Goal: Task Accomplishment & Management: Use online tool/utility

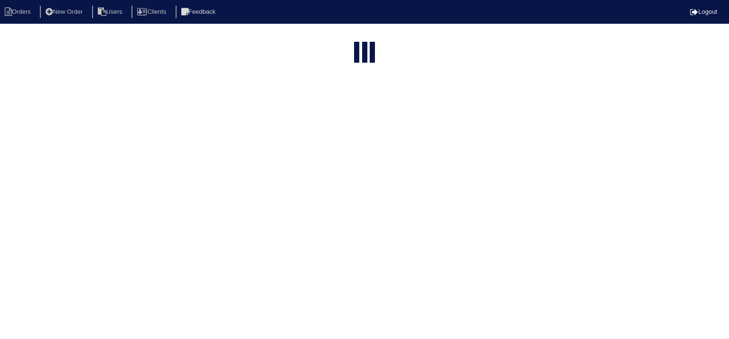
select select "15"
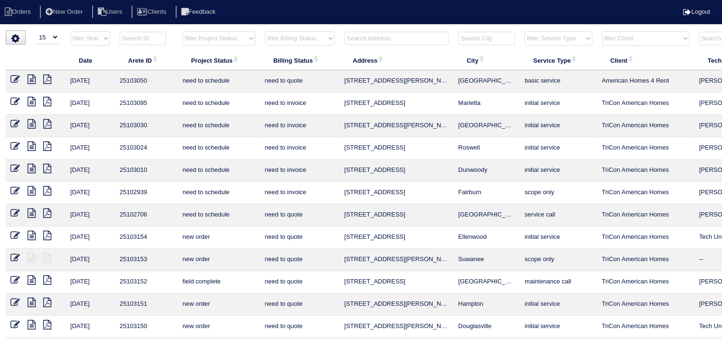
click at [411, 42] on input "text" at bounding box center [396, 38] width 104 height 13
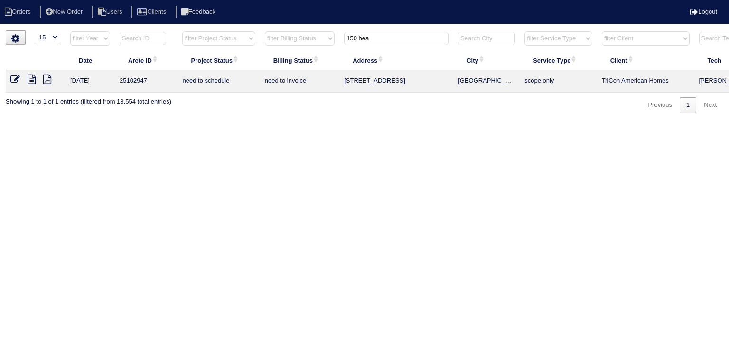
type input "150 hea"
click at [31, 80] on icon at bounding box center [32, 79] width 8 height 9
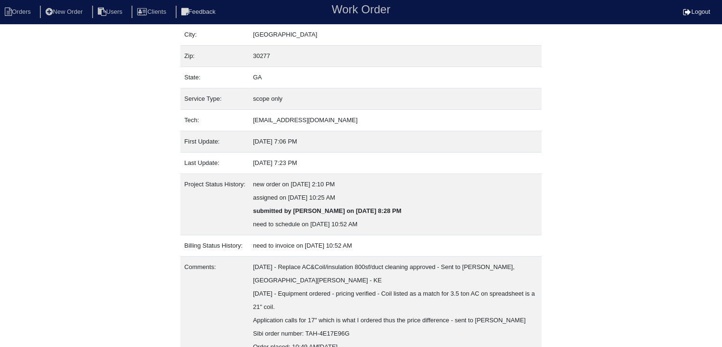
scroll to position [139, 0]
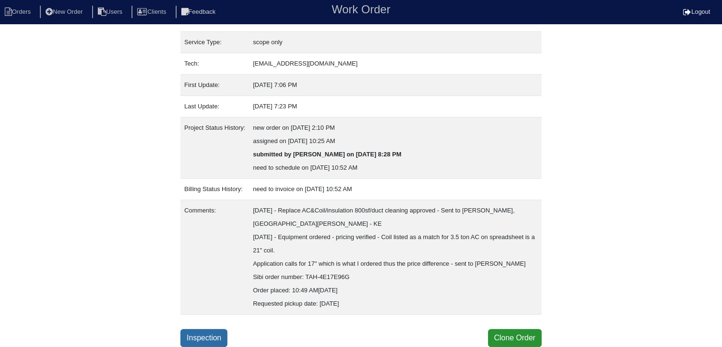
click at [196, 339] on link "Inspection" at bounding box center [203, 338] width 47 height 18
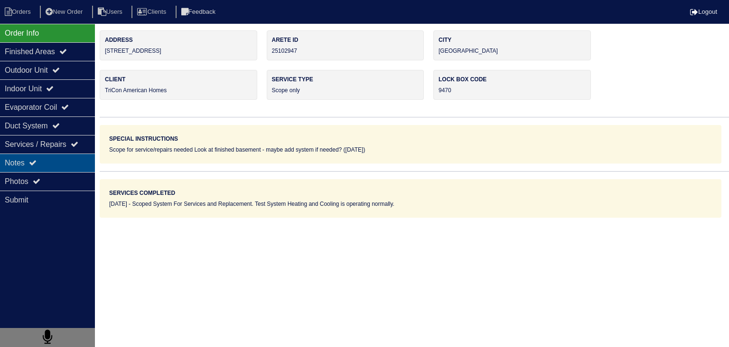
click at [55, 166] on div "Notes" at bounding box center [47, 162] width 95 height 19
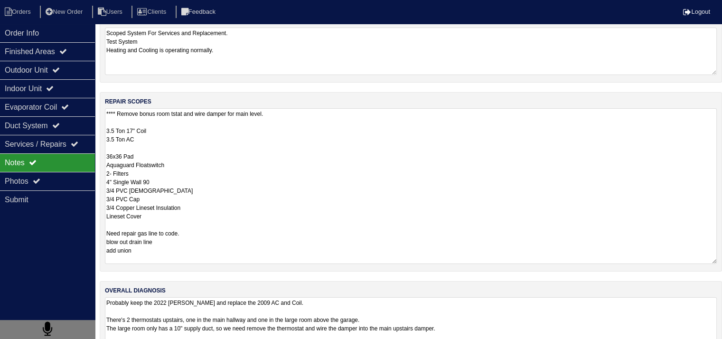
scroll to position [0, 0]
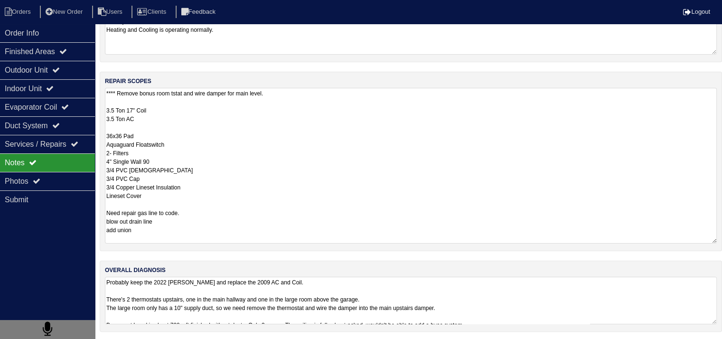
drag, startPoint x: 107, startPoint y: 213, endPoint x: 221, endPoint y: 245, distance: 118.2
click at [221, 245] on div "repair scopes **** Remove bonus room tstat and wire damper for main level. 3.5 …" at bounding box center [411, 161] width 623 height 179
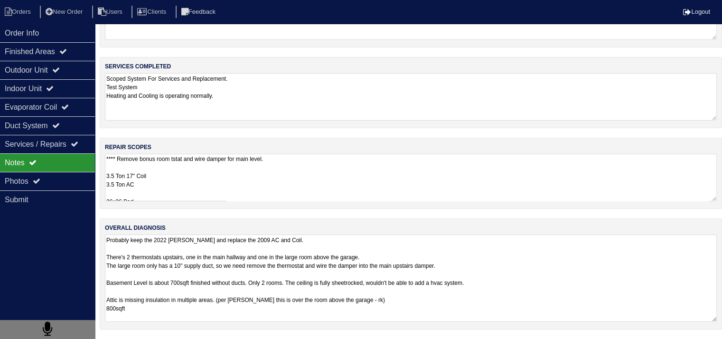
scroll to position [52, 0]
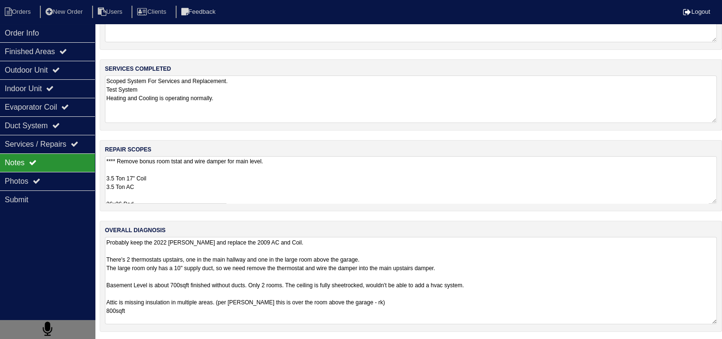
click at [229, 290] on textarea "Probably keep the 2022 Lennox Furnace and replace the 2009 AC and Coil. There's…" at bounding box center [411, 280] width 612 height 87
drag, startPoint x: 105, startPoint y: 258, endPoint x: 499, endPoint y: 266, distance: 394.2
click at [499, 266] on textarea "Probably keep the 2022 Lennox Furnace and replace the 2009 AC and Coil. There's…" at bounding box center [411, 280] width 612 height 87
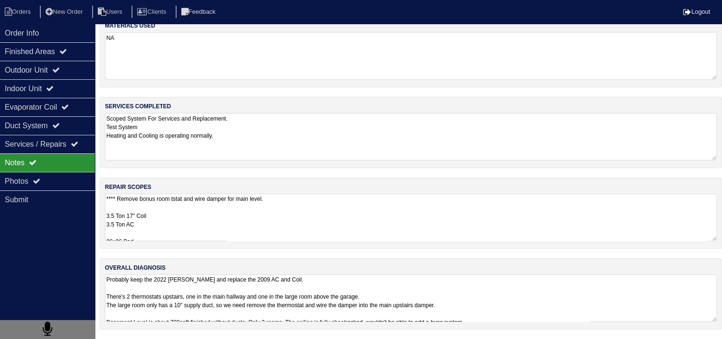
scroll to position [12, 0]
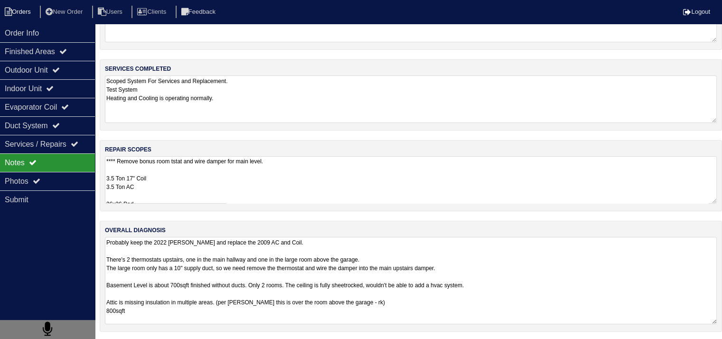
click at [22, 10] on li "Orders" at bounding box center [19, 12] width 38 height 13
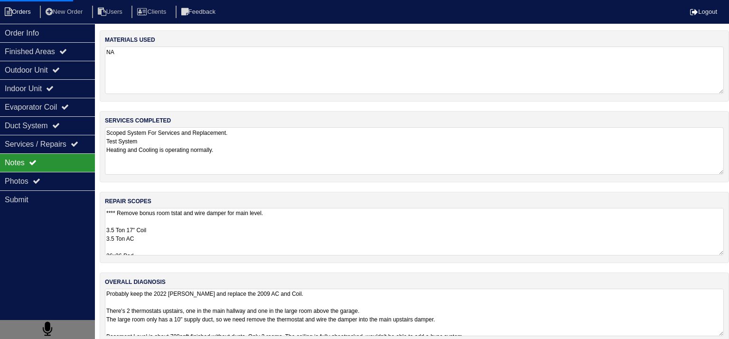
select select "15"
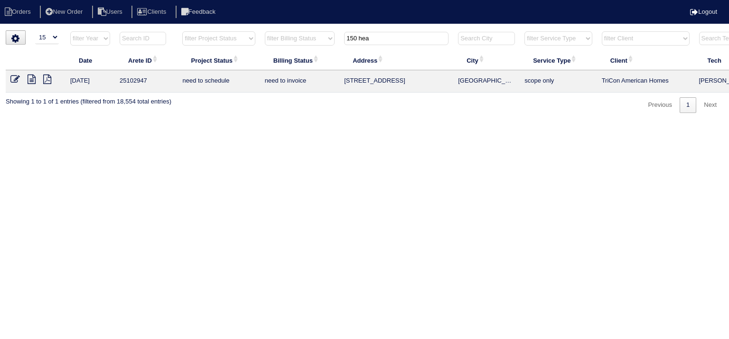
drag, startPoint x: 380, startPoint y: 39, endPoint x: 318, endPoint y: 45, distance: 62.0
click at [324, 39] on tr "filter Year -- Any Year -- 2025 2024 2023 2022 2021 2020 2019 filter Project St…" at bounding box center [417, 40] width 823 height 19
type input "294 s"
click at [32, 78] on icon at bounding box center [32, 79] width 8 height 9
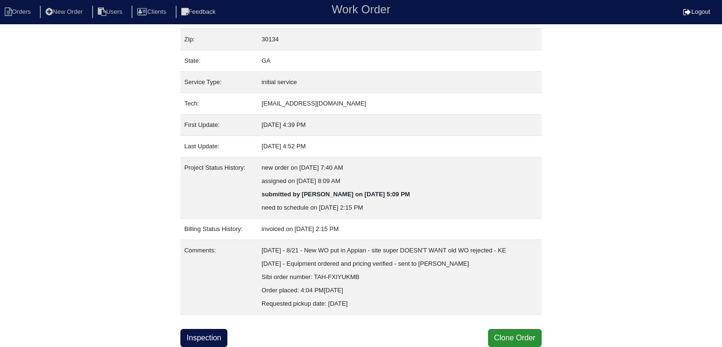
scroll to position [99, 0]
click at [198, 339] on link "Inspection" at bounding box center [203, 338] width 47 height 18
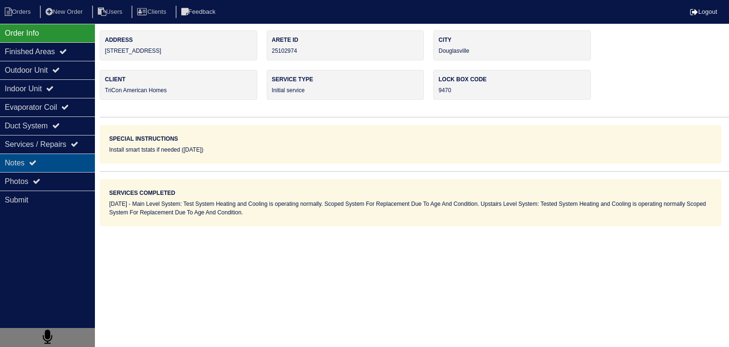
click at [84, 164] on div "Notes" at bounding box center [47, 162] width 95 height 19
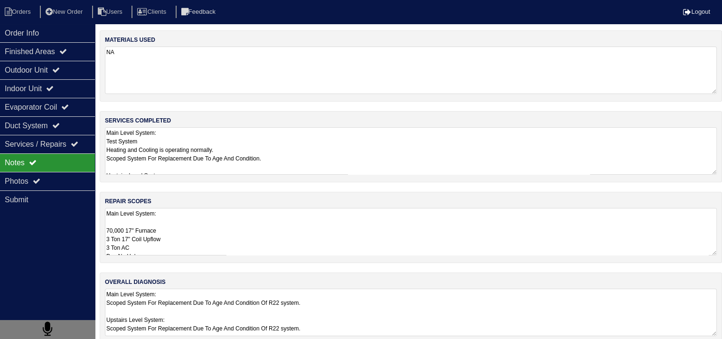
click at [193, 234] on textarea "Main Level System: 70,000 17" Furnace 3 Ton 17" Coil Upflow 3 Ton AC Pan No Hol…" at bounding box center [411, 231] width 612 height 47
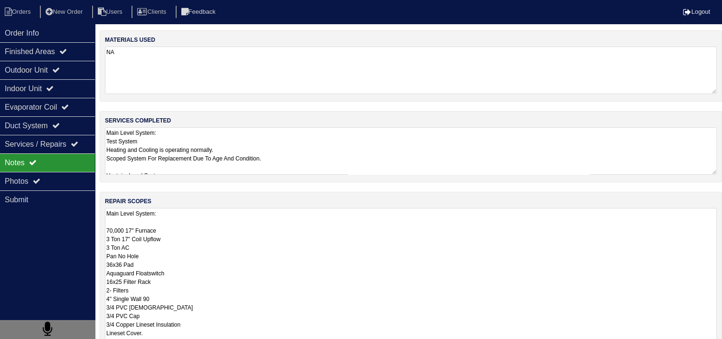
scroll to position [0, 0]
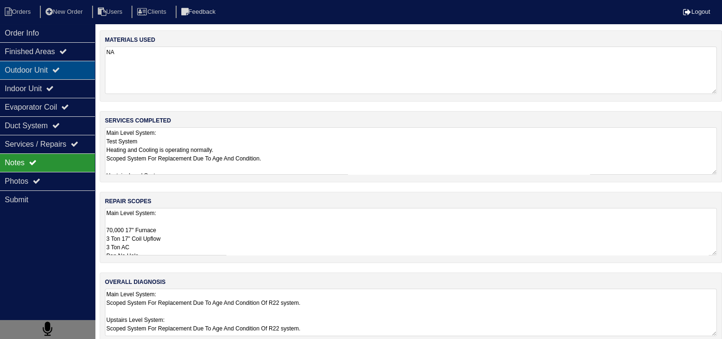
click at [28, 61] on div "Outdoor Unit" at bounding box center [47, 70] width 95 height 19
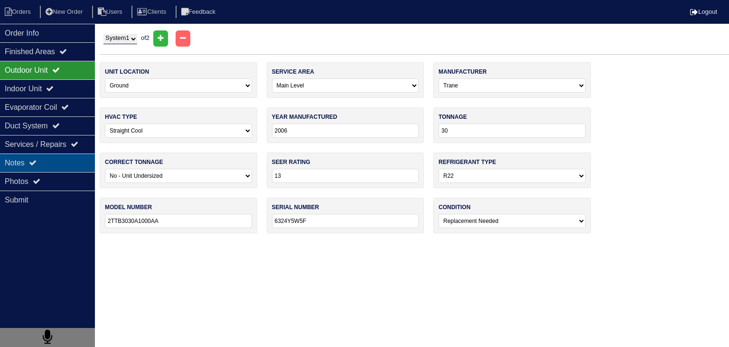
click at [25, 160] on div "Notes" at bounding box center [47, 162] width 95 height 19
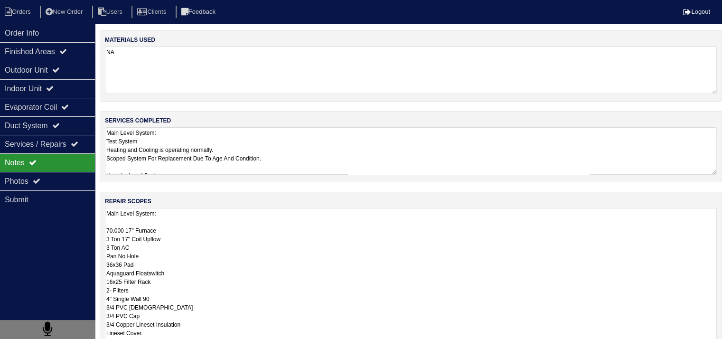
click at [128, 213] on textarea "Main Level System: 70,000 17" Furnace 3 Ton 17" Coil Upflow 3 Ton AC Pan No Hol…" at bounding box center [411, 341] width 612 height 267
click at [25, 14] on li "Orders" at bounding box center [19, 12] width 38 height 13
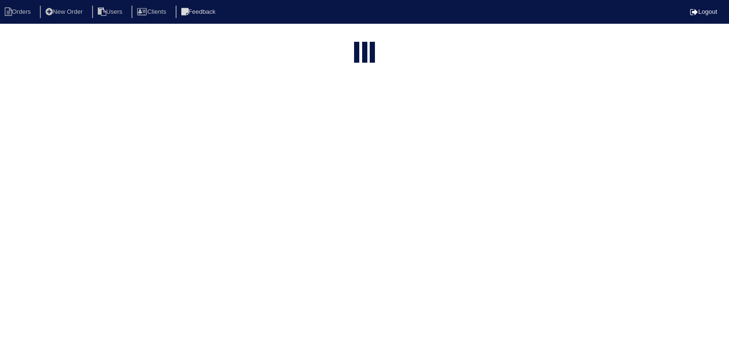
select select "15"
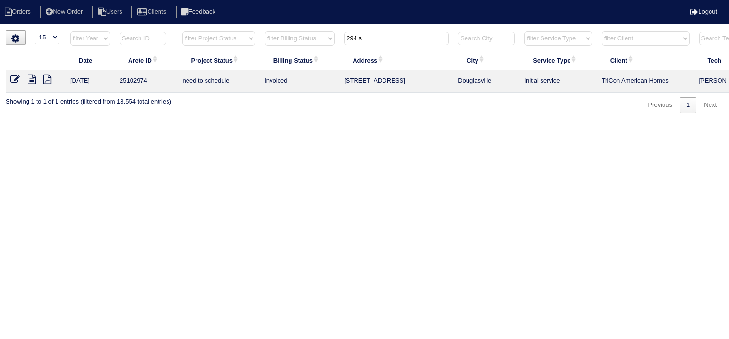
click at [360, 37] on input "294 s" at bounding box center [396, 38] width 104 height 13
click at [361, 37] on input "294 s" at bounding box center [396, 38] width 104 height 13
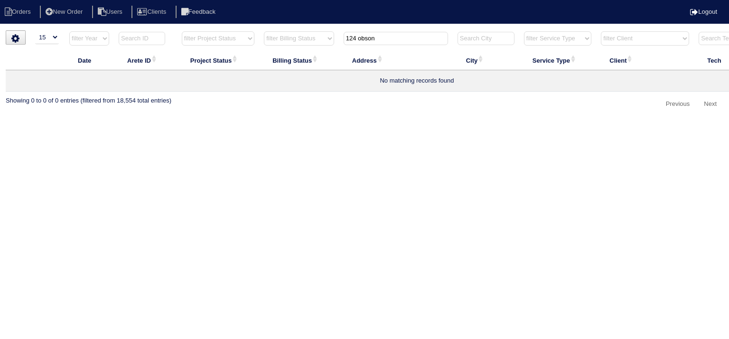
click at [362, 38] on input "124 obson" at bounding box center [396, 38] width 104 height 13
click at [359, 38] on input "124 obson" at bounding box center [396, 38] width 104 height 13
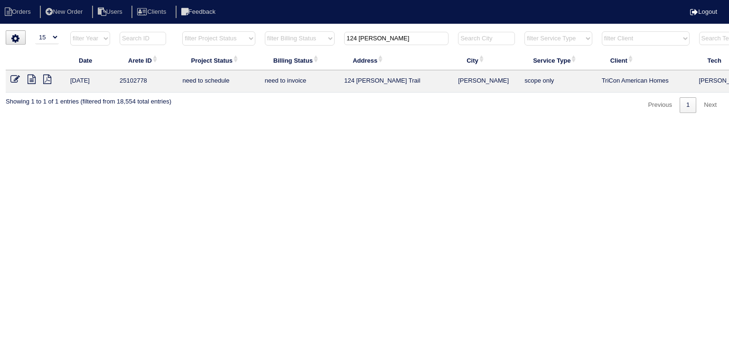
type input "124 [PERSON_NAME]"
click at [31, 79] on icon at bounding box center [32, 79] width 8 height 9
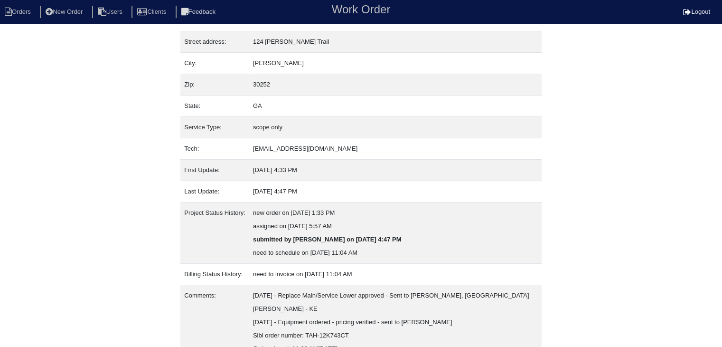
scroll to position [85, 0]
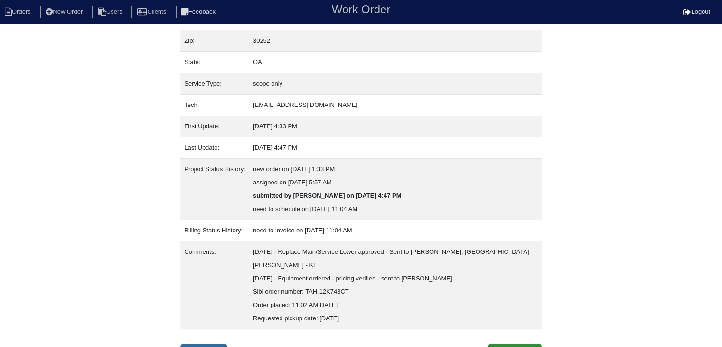
click at [214, 343] on link "Inspection" at bounding box center [203, 352] width 47 height 18
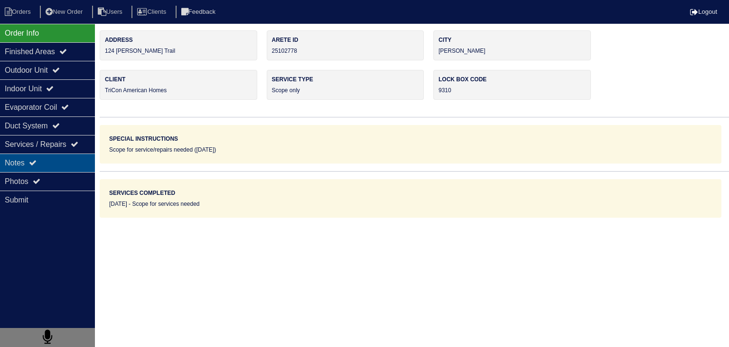
click at [46, 162] on div "Notes" at bounding box center [47, 162] width 95 height 19
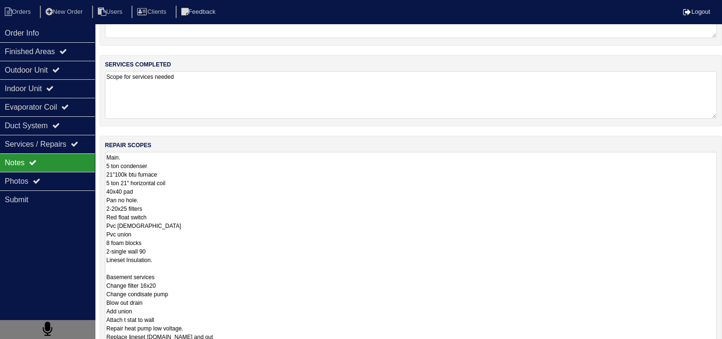
scroll to position [0, 0]
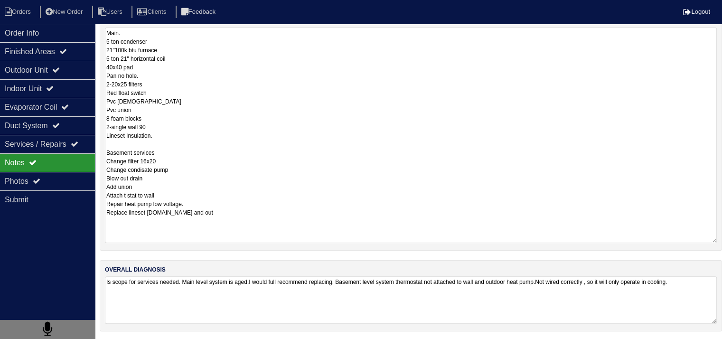
drag, startPoint x: 106, startPoint y: 212, endPoint x: 233, endPoint y: 215, distance: 126.4
click at [233, 215] on textarea "Main. 5 ton condenser 21"100k btu furnace 5 ton 21" horizontal coil 40x40 pad P…" at bounding box center [411, 136] width 612 height 216
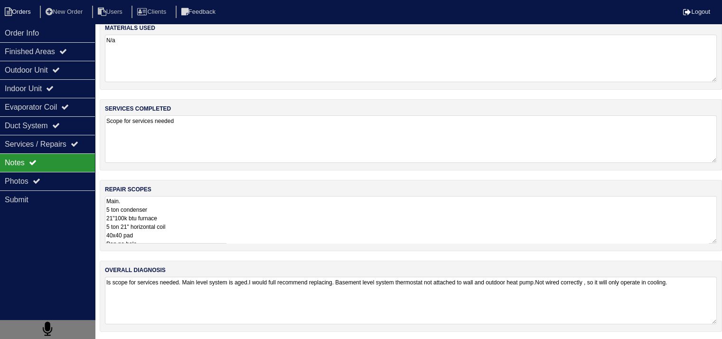
click at [36, 12] on li "Orders" at bounding box center [19, 12] width 38 height 13
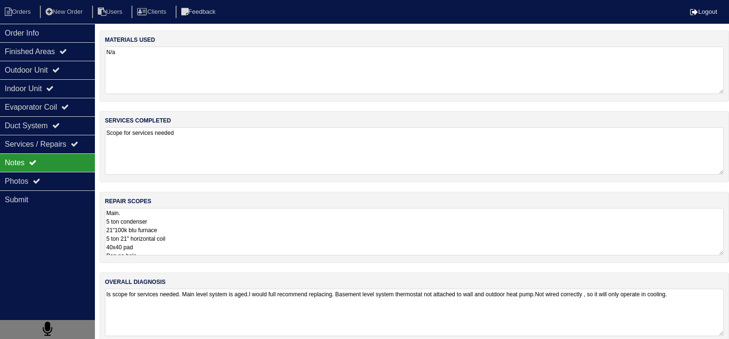
select select "15"
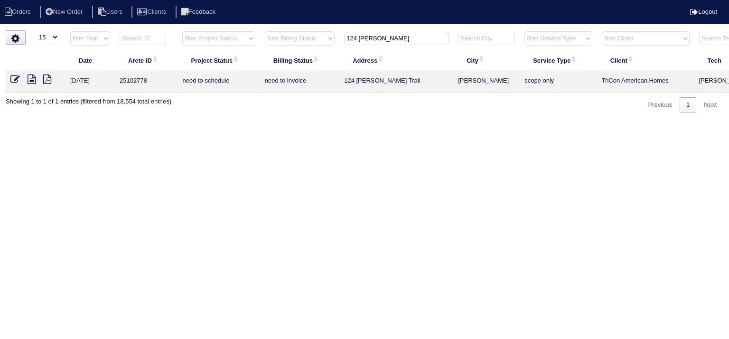
drag, startPoint x: 391, startPoint y: 42, endPoint x: 289, endPoint y: 41, distance: 102.1
click at [289, 41] on tr "filter Year -- Any Year -- 2025 2024 2023 2022 2021 2020 2019 filter Project St…" at bounding box center [417, 40] width 823 height 19
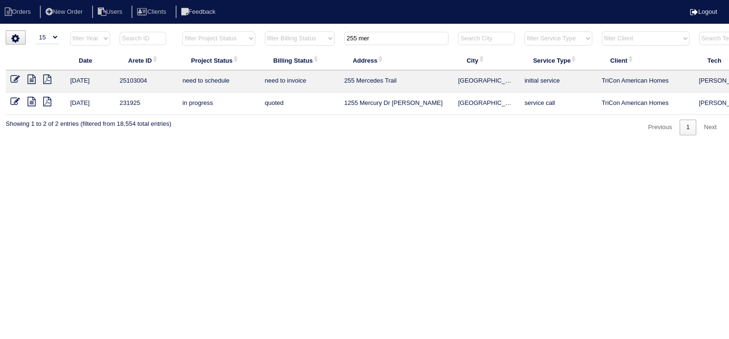
type input "255 mer"
click at [32, 76] on icon at bounding box center [32, 79] width 8 height 9
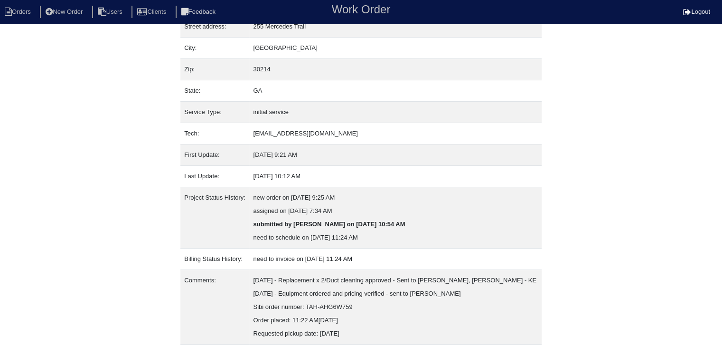
scroll to position [85, 0]
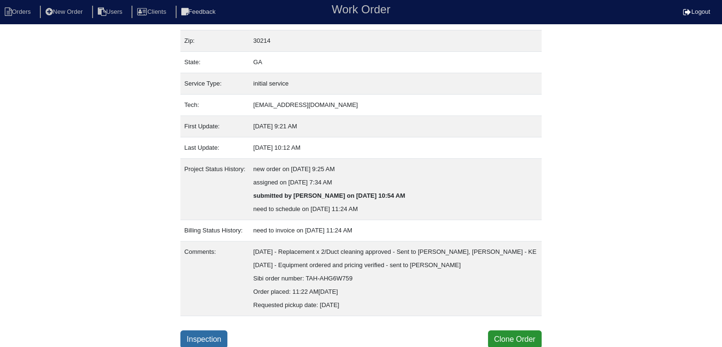
click at [192, 337] on link "Inspection" at bounding box center [203, 339] width 47 height 18
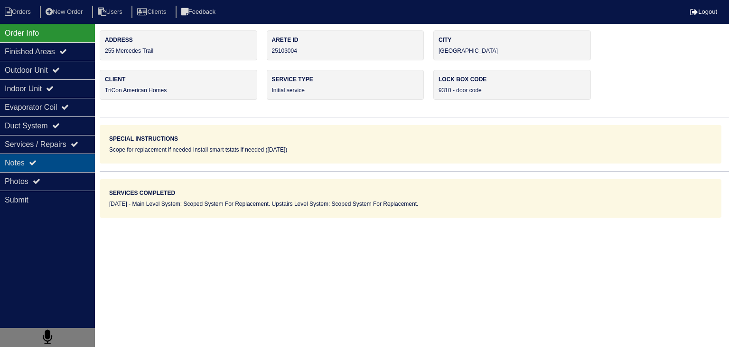
click at [34, 169] on div "Notes" at bounding box center [47, 162] width 95 height 19
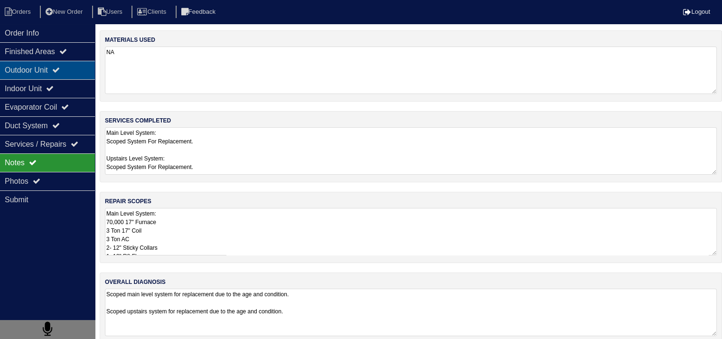
click at [15, 71] on div "Outdoor Unit" at bounding box center [47, 70] width 95 height 19
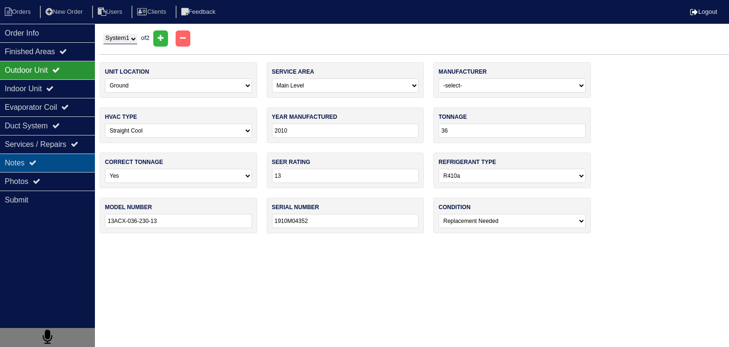
click at [43, 161] on div "Notes" at bounding box center [47, 162] width 95 height 19
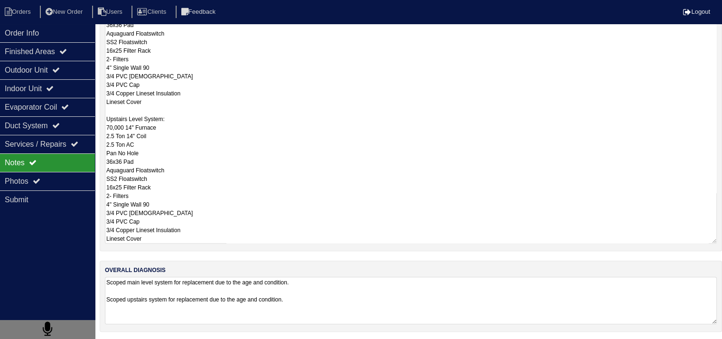
scroll to position [0, 0]
drag, startPoint x: 106, startPoint y: 213, endPoint x: 213, endPoint y: 366, distance: 186.9
click at [213, 341] on html "Orders New Order Users Clients Feedback Logout Orders New Order Users Clients M…" at bounding box center [361, 42] width 722 height 598
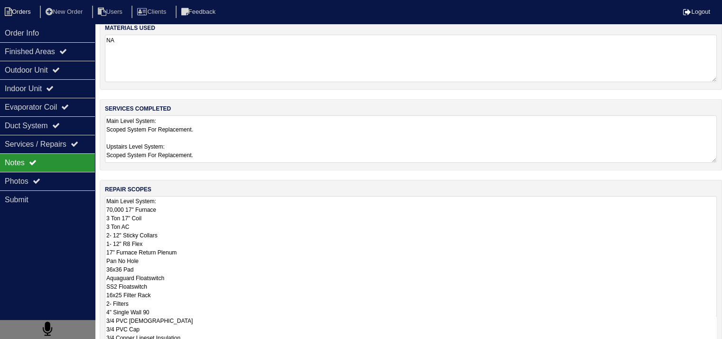
click at [19, 10] on li "Orders" at bounding box center [19, 12] width 38 height 13
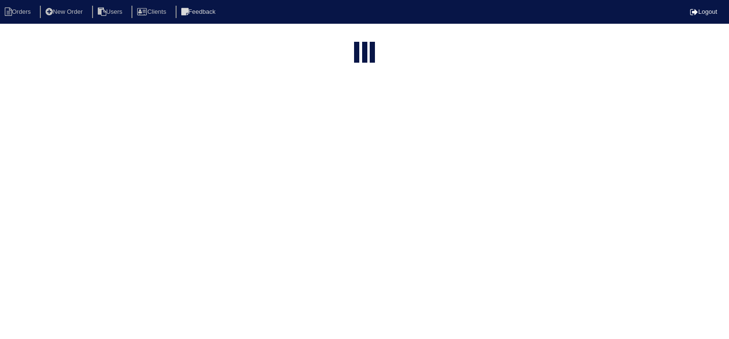
select select "15"
